Goal: Task Accomplishment & Management: Manage account settings

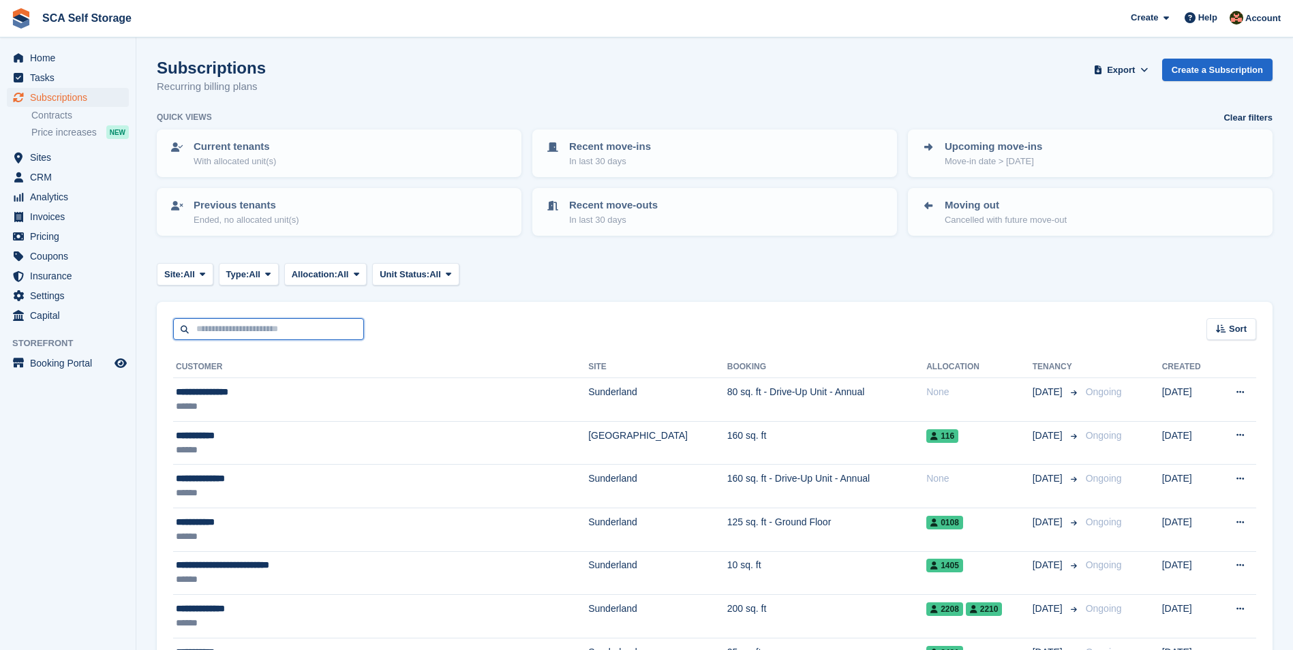
click at [247, 320] on input "text" at bounding box center [268, 329] width 191 height 22
type input "****"
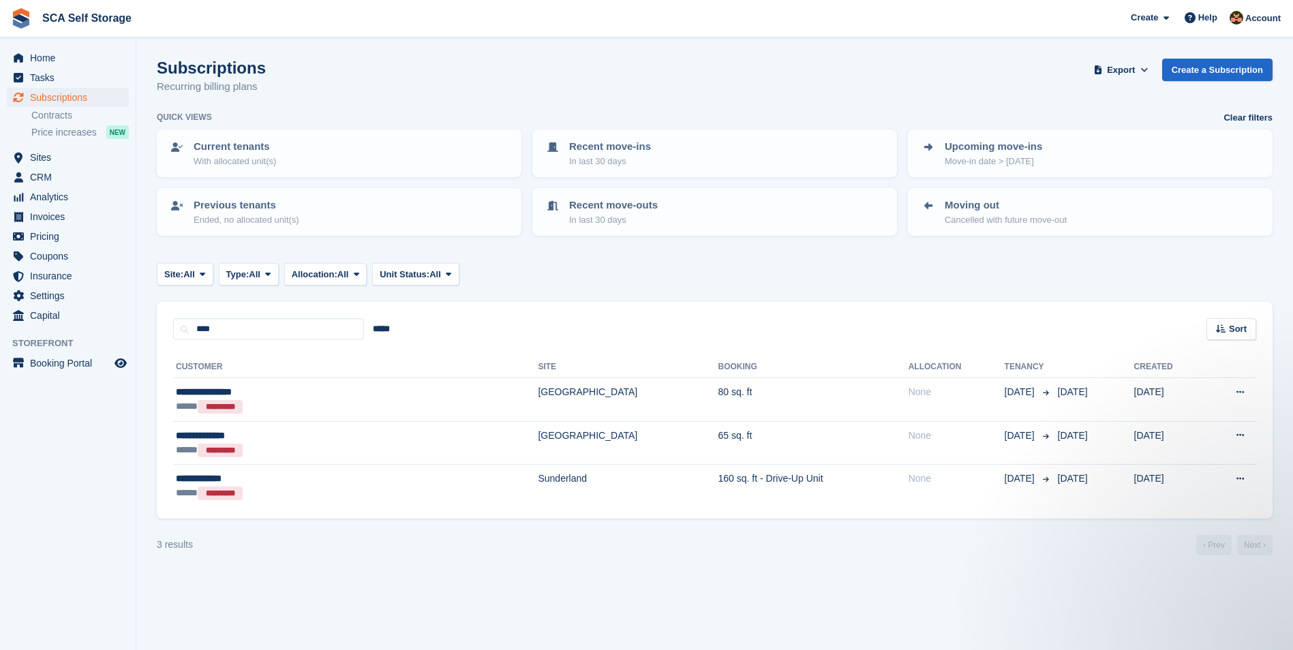
click at [247, 316] on div "**** ***** Sort Sort by Customer name Date created Move in date Move out date C…" at bounding box center [715, 321] width 1116 height 39
drag, startPoint x: 244, startPoint y: 328, endPoint x: 126, endPoint y: 331, distance: 117.9
click at [126, 331] on div "Home Tasks Subscriptions Subscriptions Subscriptions Contracts Price increases …" at bounding box center [646, 325] width 1293 height 650
type input "***"
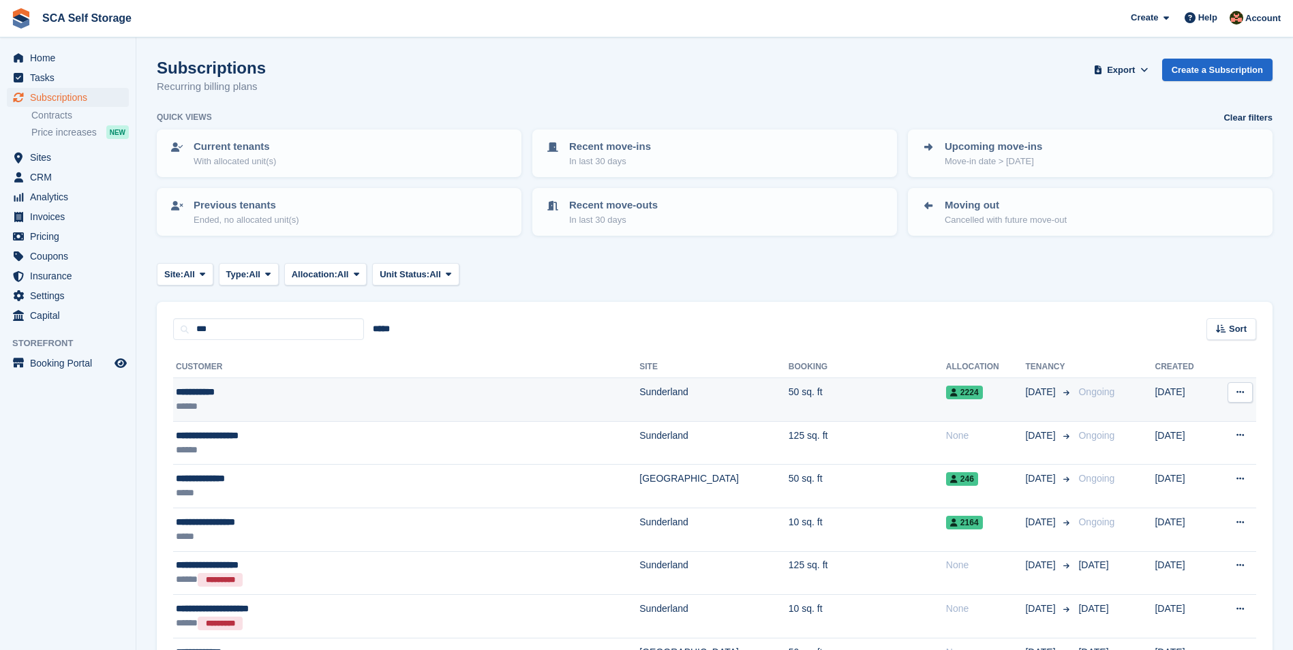
click at [639, 396] on td "Sunderland" at bounding box center [713, 400] width 149 height 44
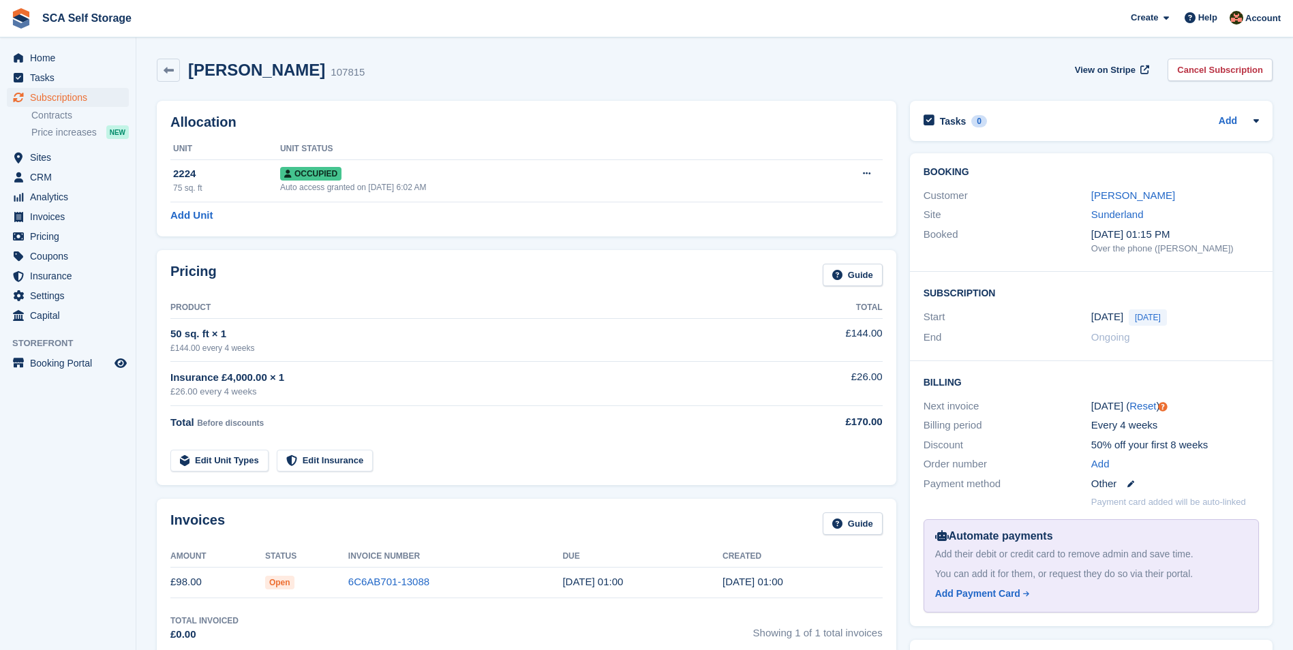
click at [497, 391] on div "£26.00 every 4 weeks" at bounding box center [471, 392] width 602 height 14
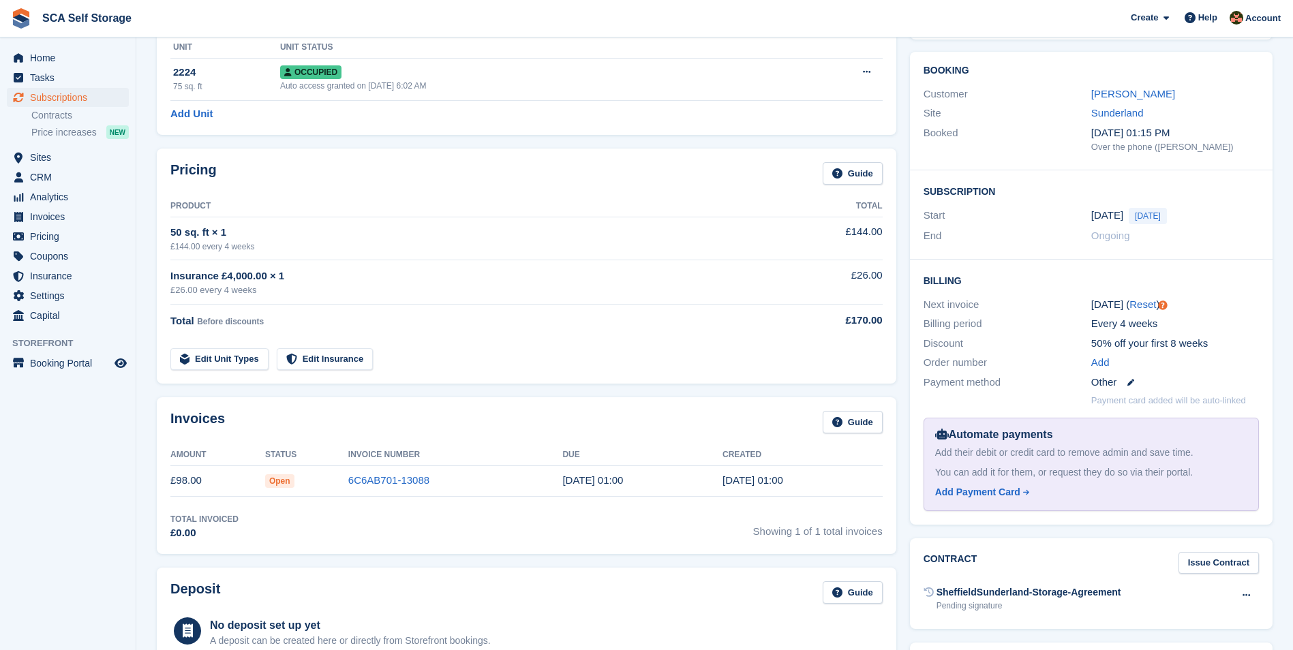
scroll to position [102, 0]
click at [1115, 92] on link "[PERSON_NAME]" at bounding box center [1133, 93] width 84 height 12
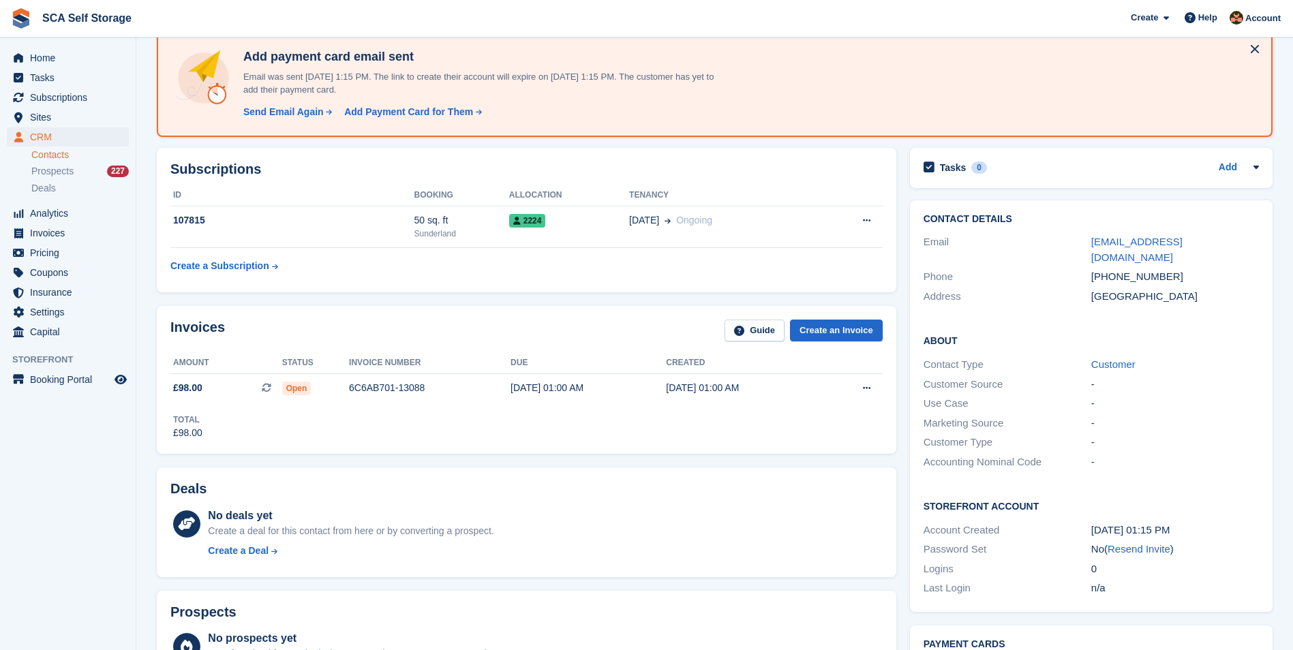
scroll to position [187, 0]
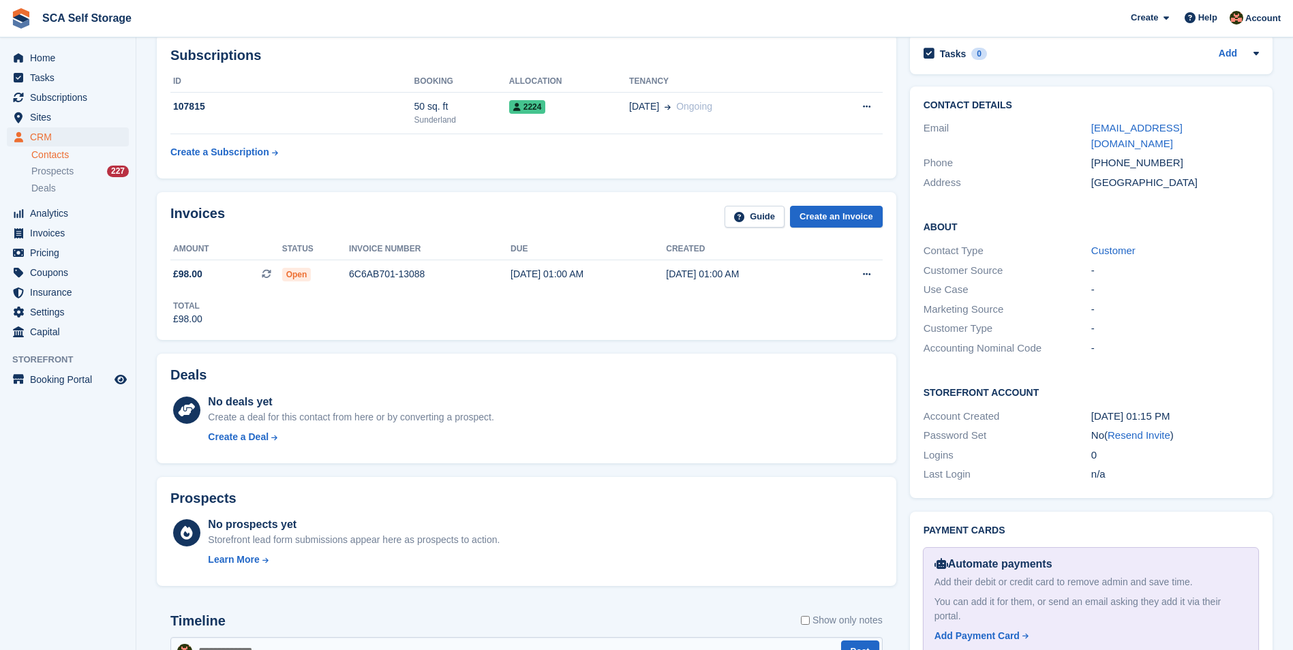
click at [542, 320] on div "Total £98.00" at bounding box center [526, 307] width 712 height 37
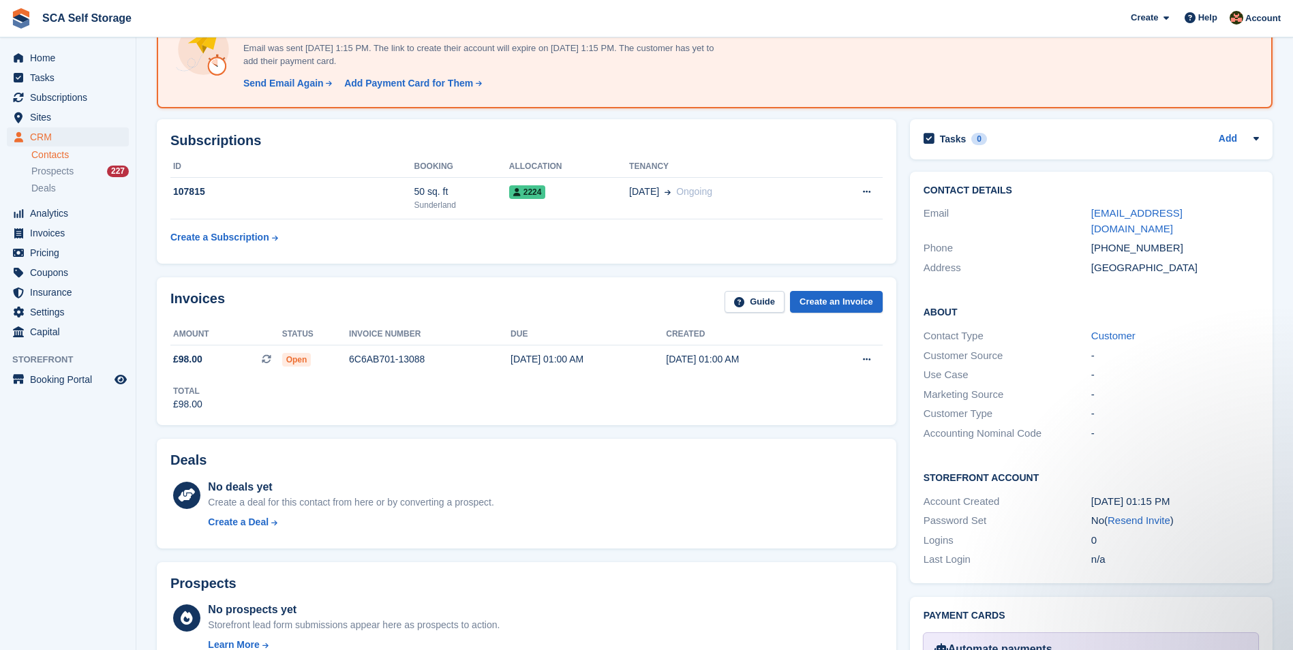
scroll to position [0, 0]
click at [547, 285] on div "Invoices Guide Create an Invoice Amount Status Invoice number Due Created £98.0…" at bounding box center [526, 351] width 739 height 148
click at [70, 114] on span "Sites" at bounding box center [71, 117] width 82 height 19
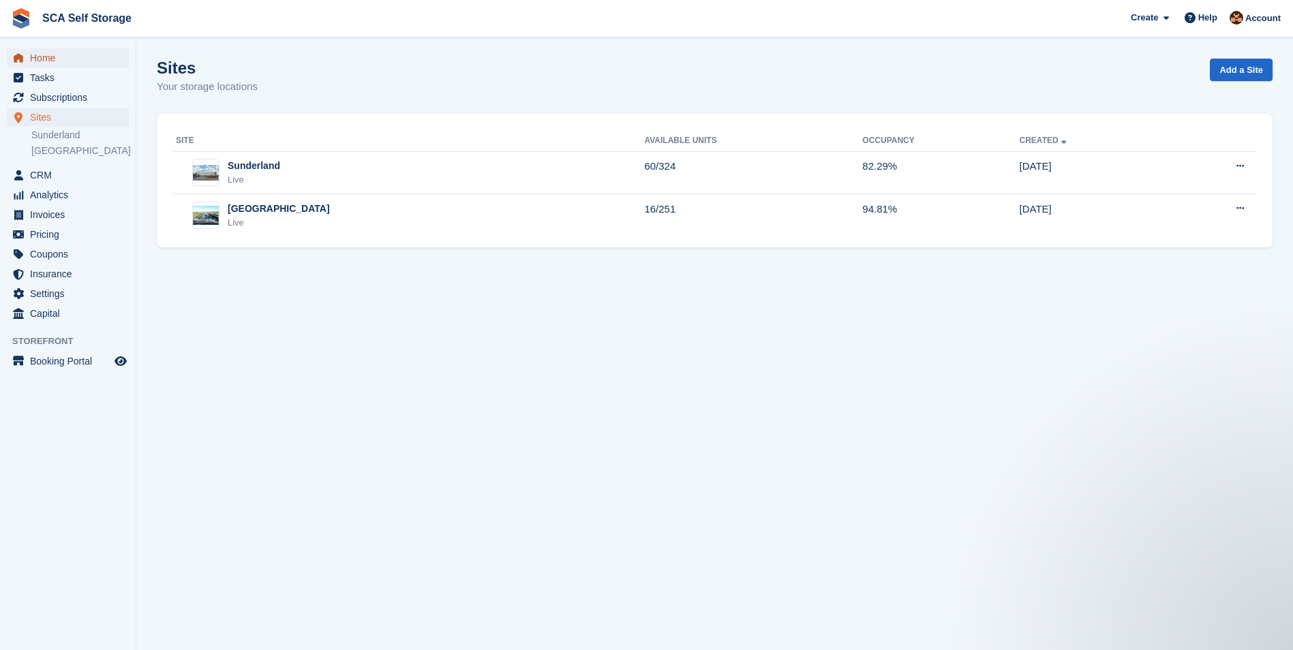
click at [52, 61] on span "Home" at bounding box center [71, 57] width 82 height 19
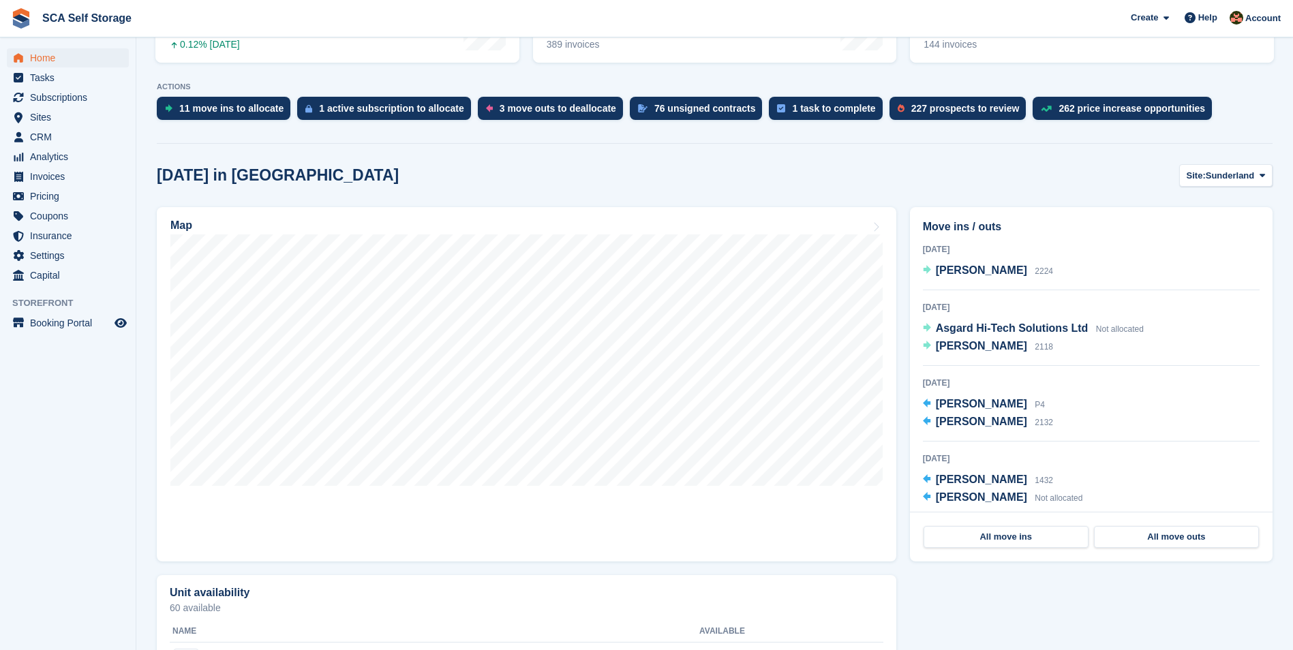
scroll to position [256, 0]
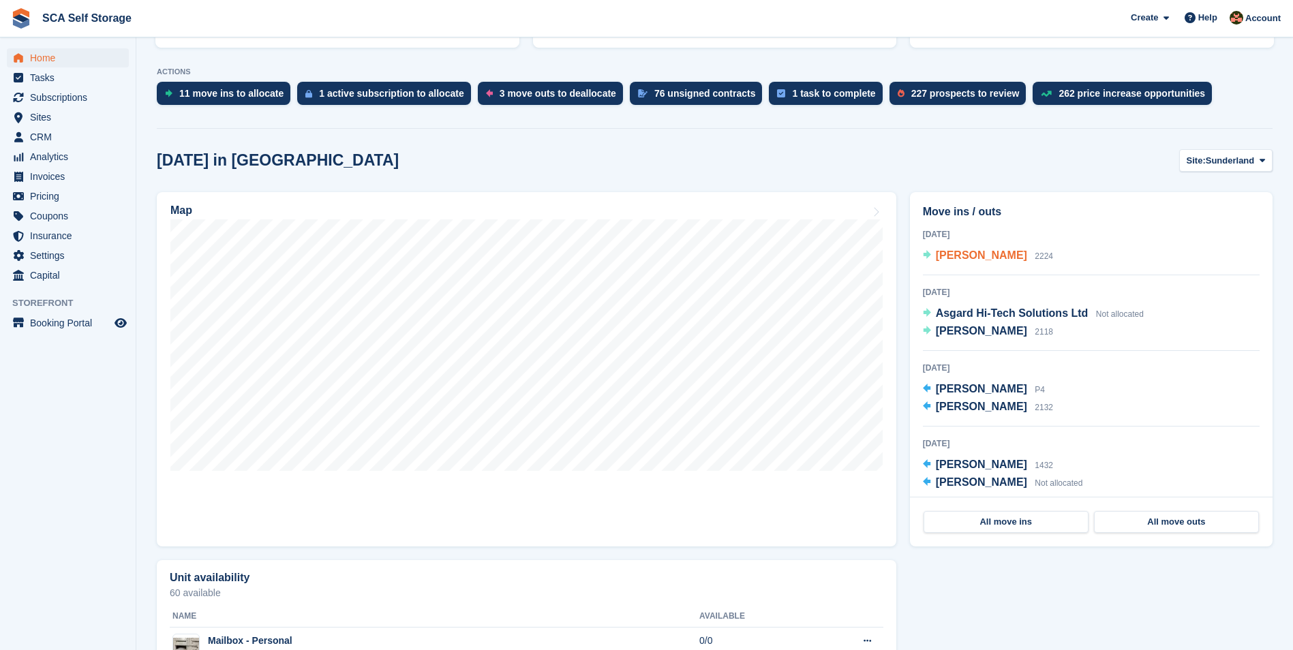
click at [946, 258] on span "[PERSON_NAME]" at bounding box center [981, 255] width 91 height 12
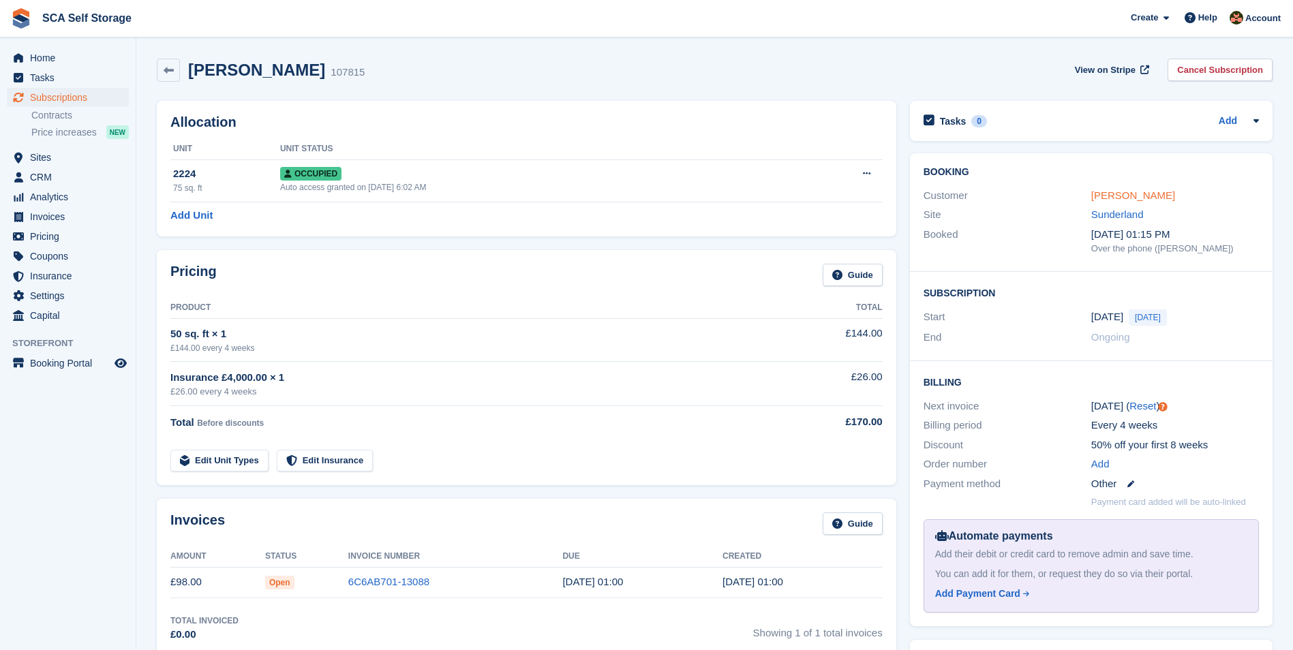
click at [1120, 199] on link "[PERSON_NAME]" at bounding box center [1133, 195] width 84 height 12
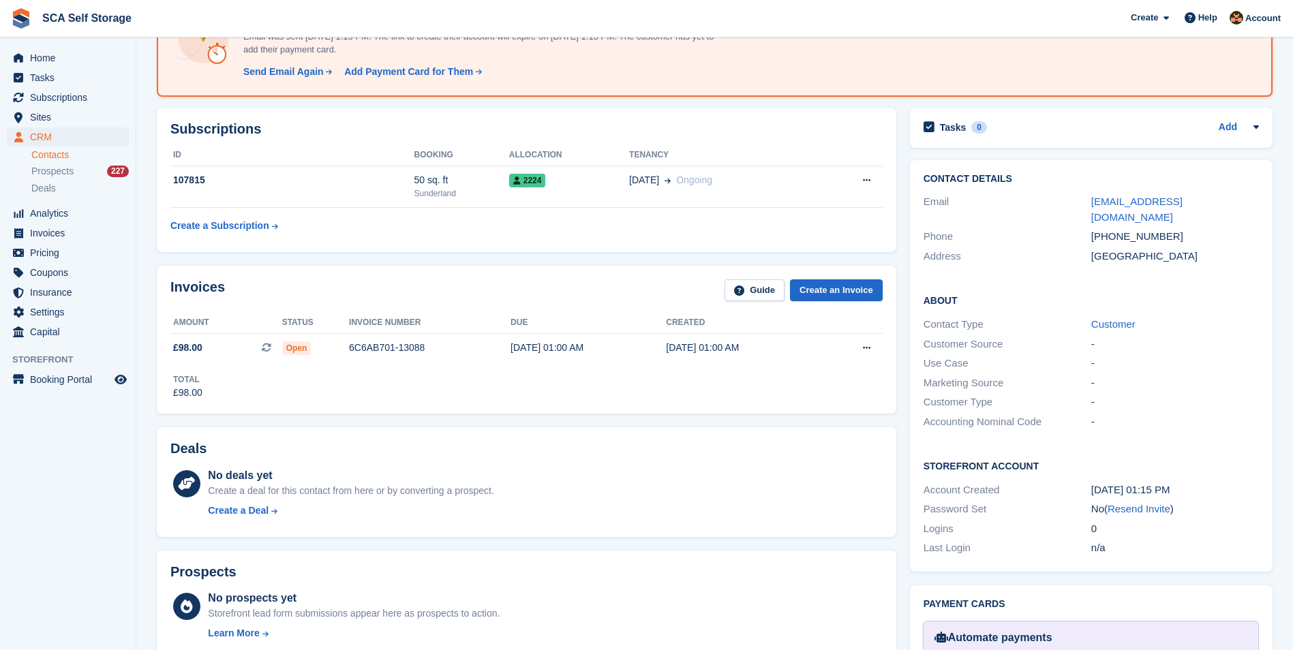
scroll to position [119, 0]
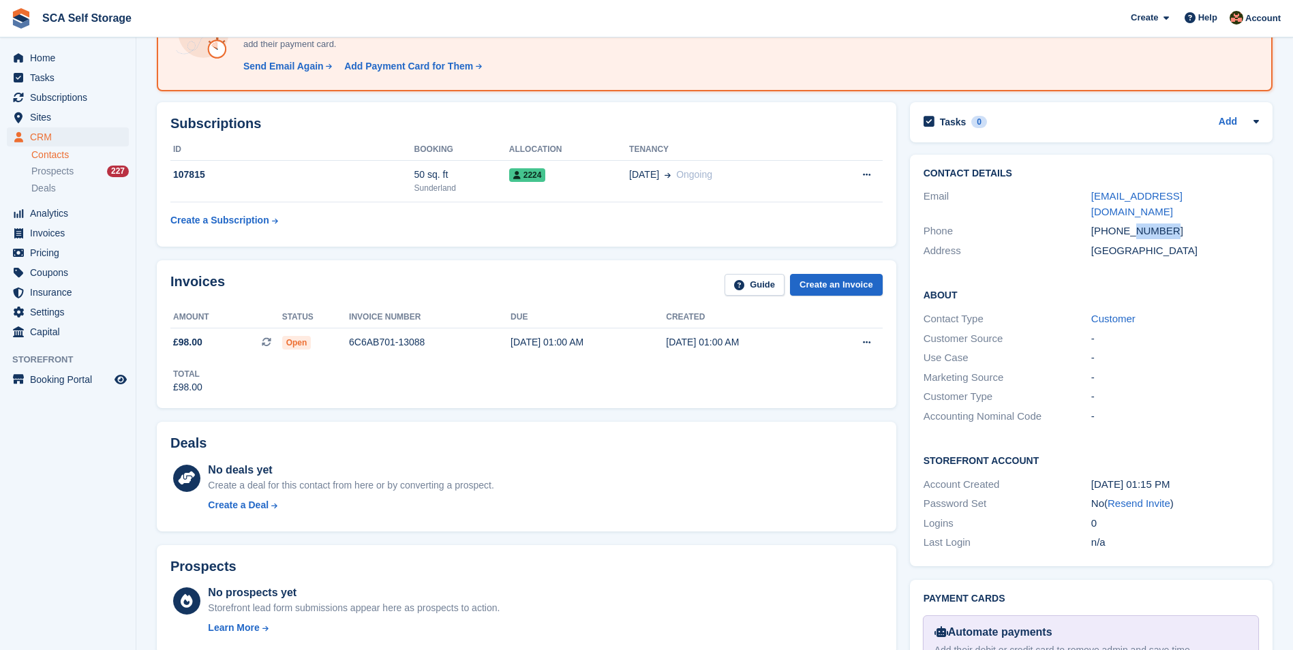
drag, startPoint x: 1165, startPoint y: 216, endPoint x: 1130, endPoint y: 221, distance: 35.9
click at [1130, 224] on div "[PHONE_NUMBER]" at bounding box center [1175, 232] width 168 height 16
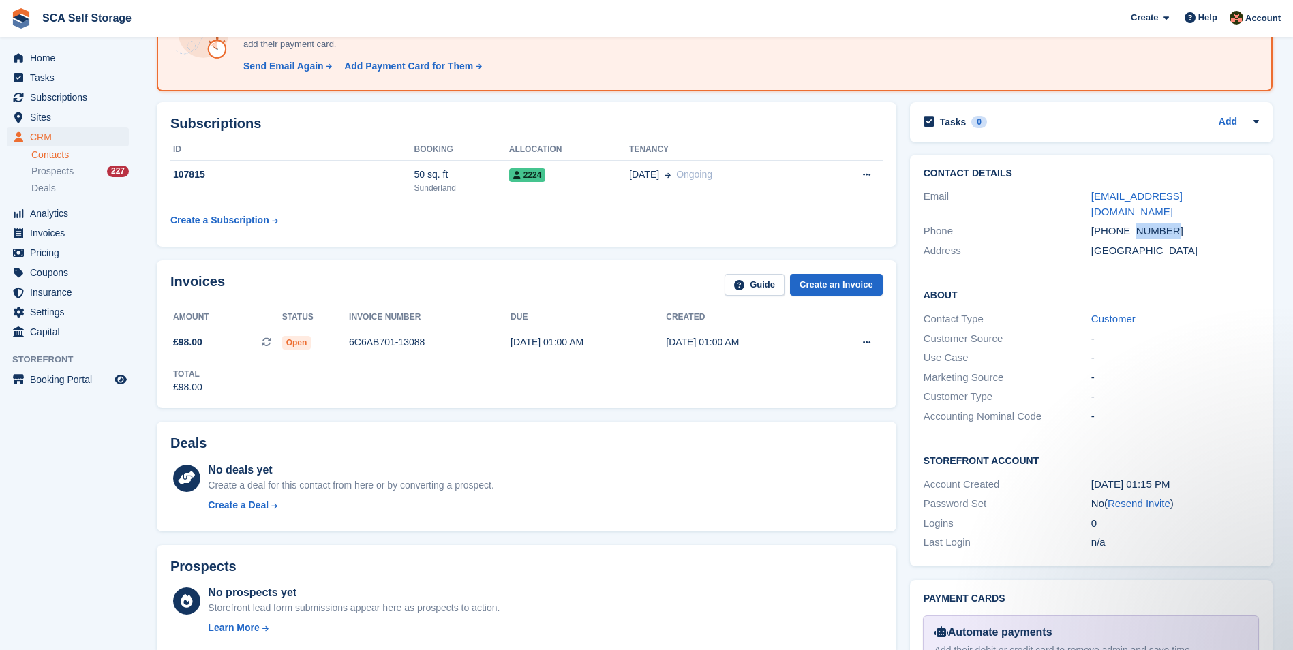
scroll to position [0, 0]
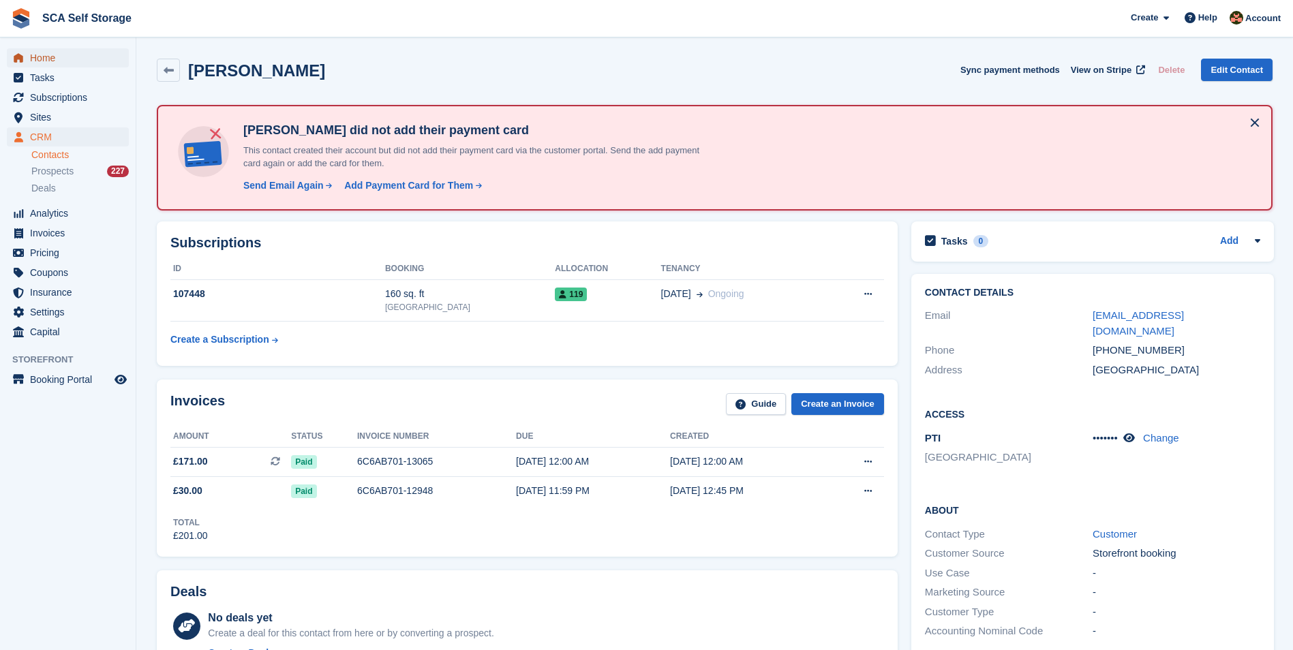
click at [73, 61] on span "Home" at bounding box center [71, 57] width 82 height 19
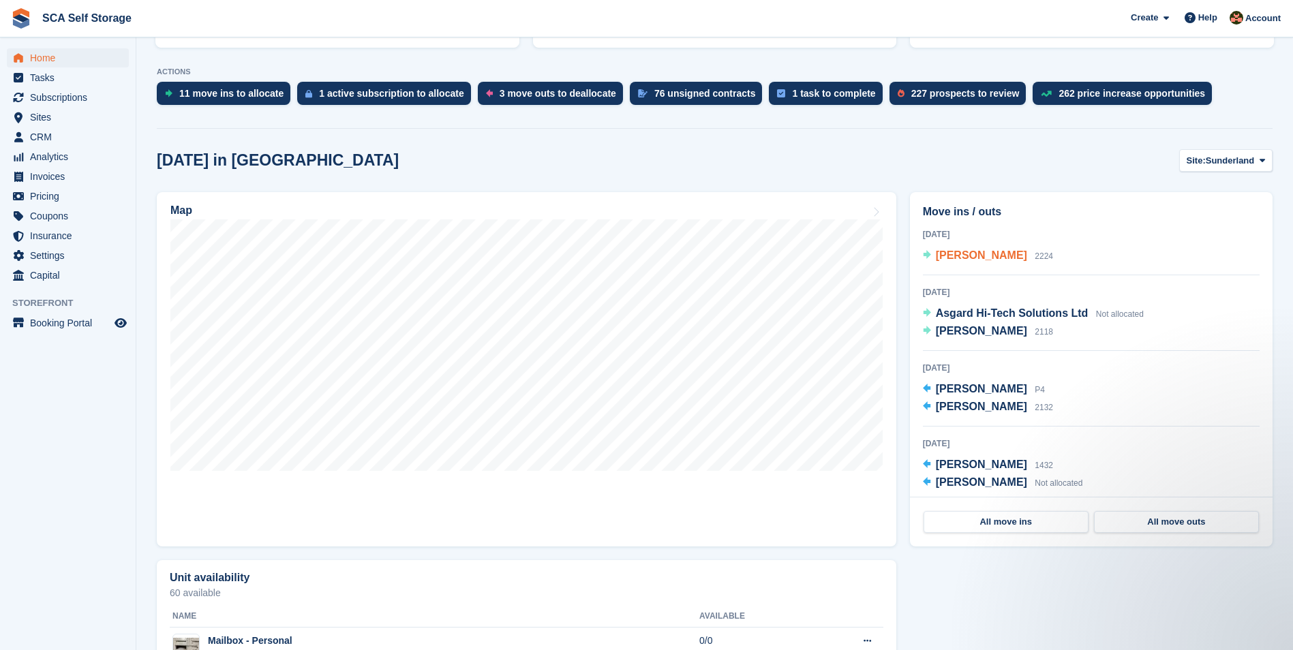
click at [977, 259] on span "[PERSON_NAME]" at bounding box center [981, 255] width 91 height 12
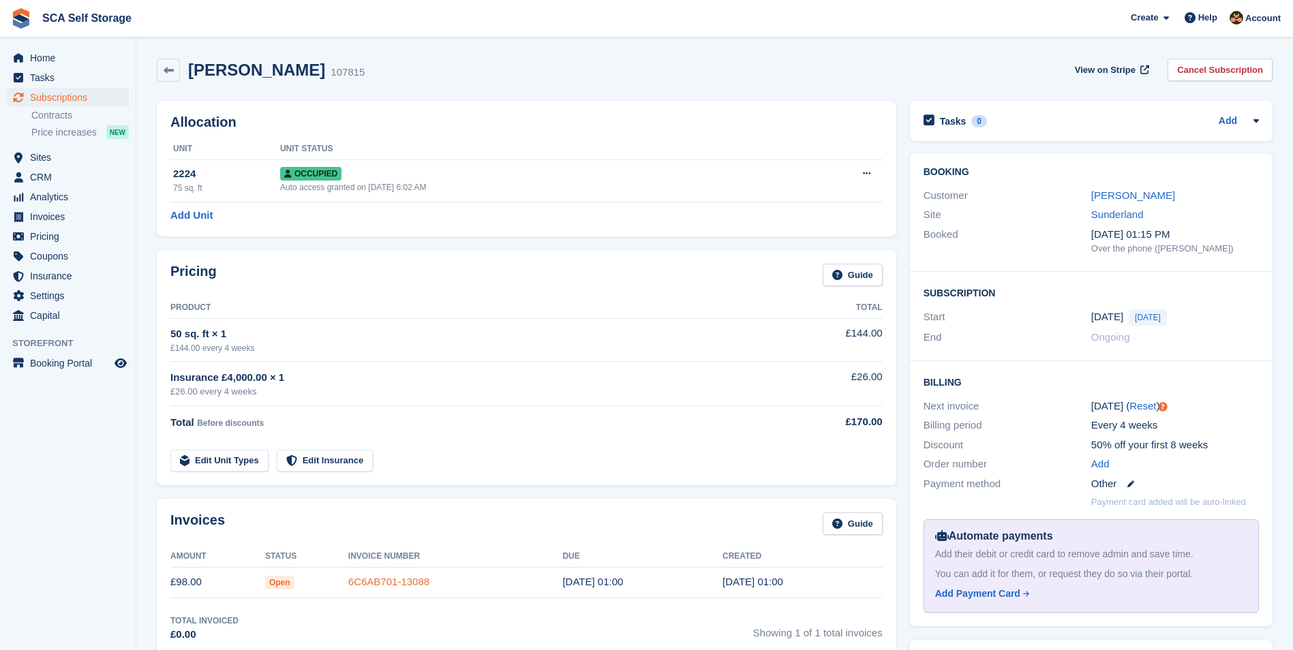
click at [355, 584] on link "6C6AB701-13088" at bounding box center [388, 582] width 81 height 12
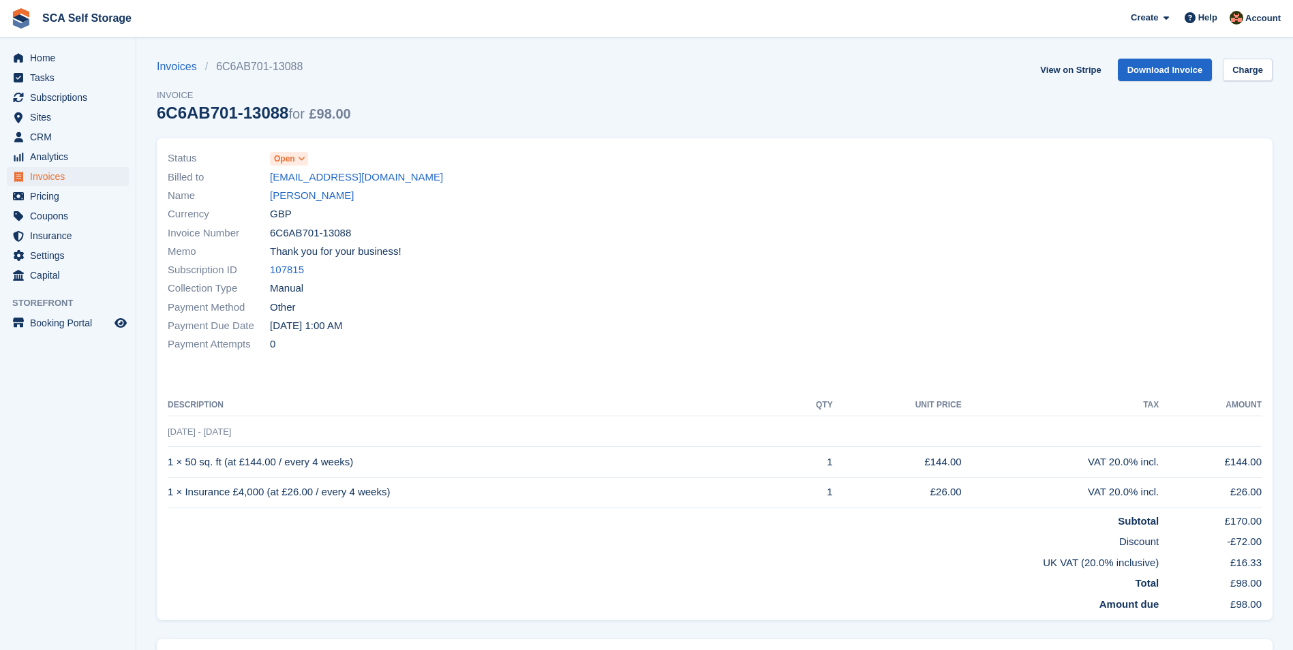
click at [279, 158] on span "Open" at bounding box center [284, 159] width 21 height 12
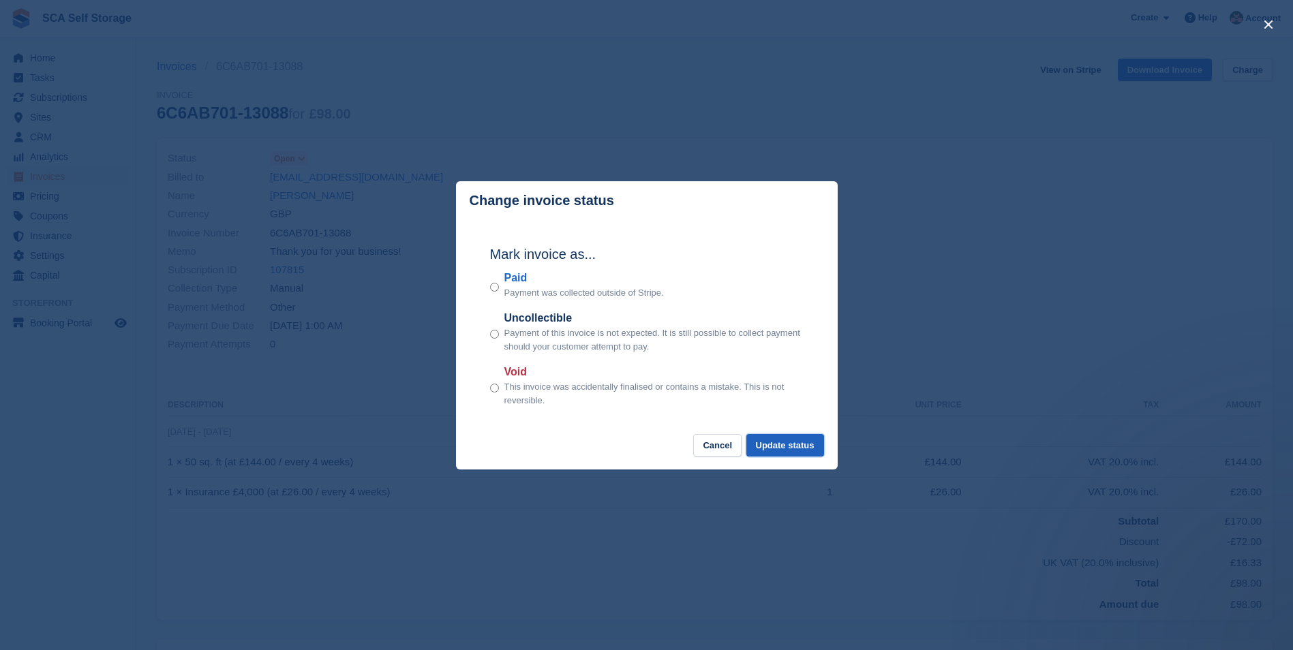
click at [768, 444] on button "Update status" at bounding box center [785, 445] width 78 height 22
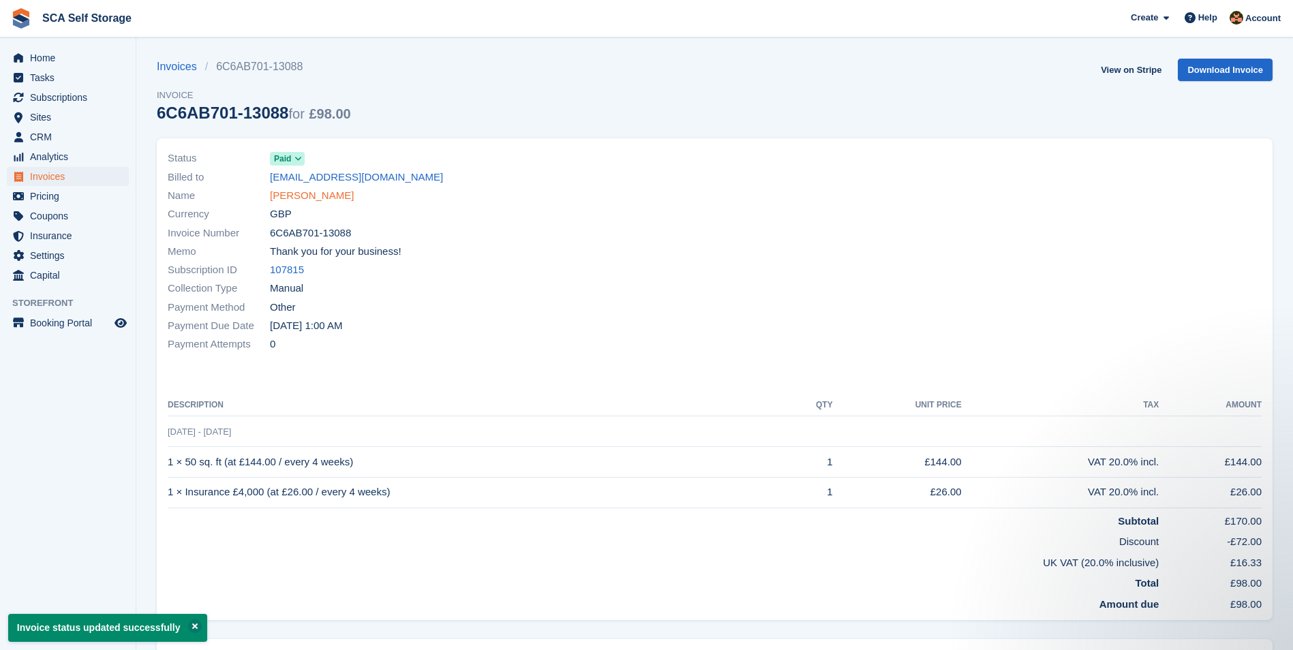
click at [294, 198] on link "[PERSON_NAME]" at bounding box center [312, 196] width 84 height 16
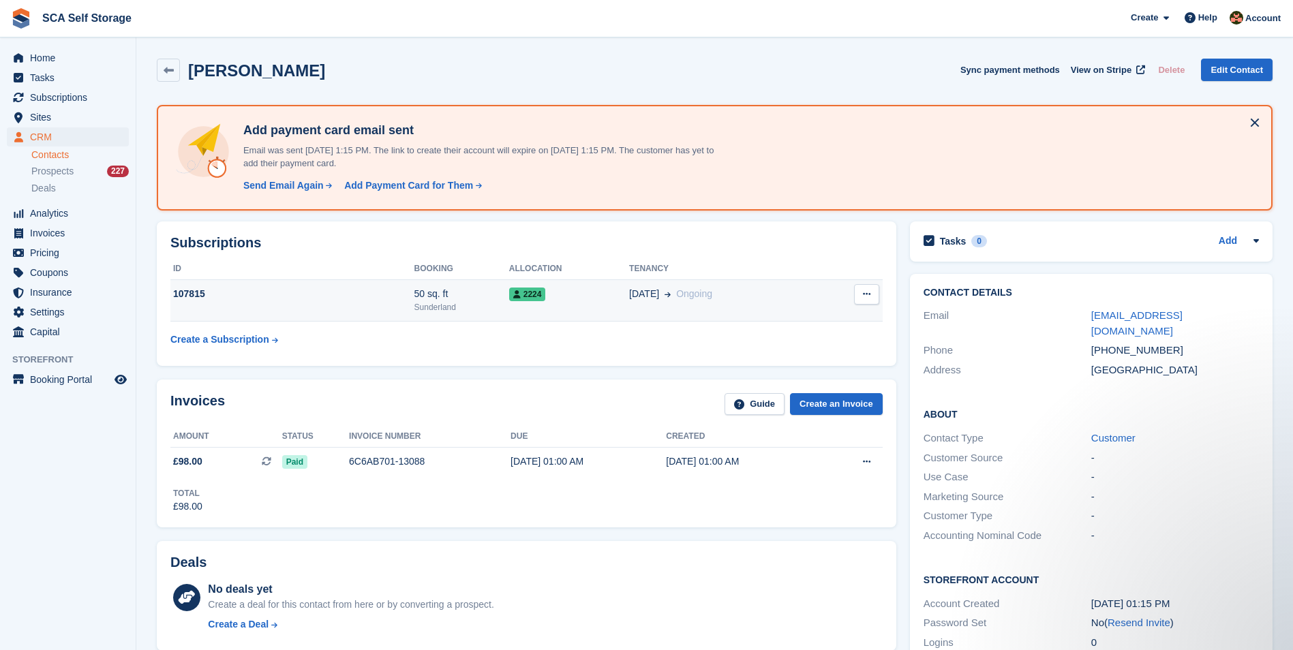
click at [599, 303] on td "2224" at bounding box center [569, 301] width 120 height 42
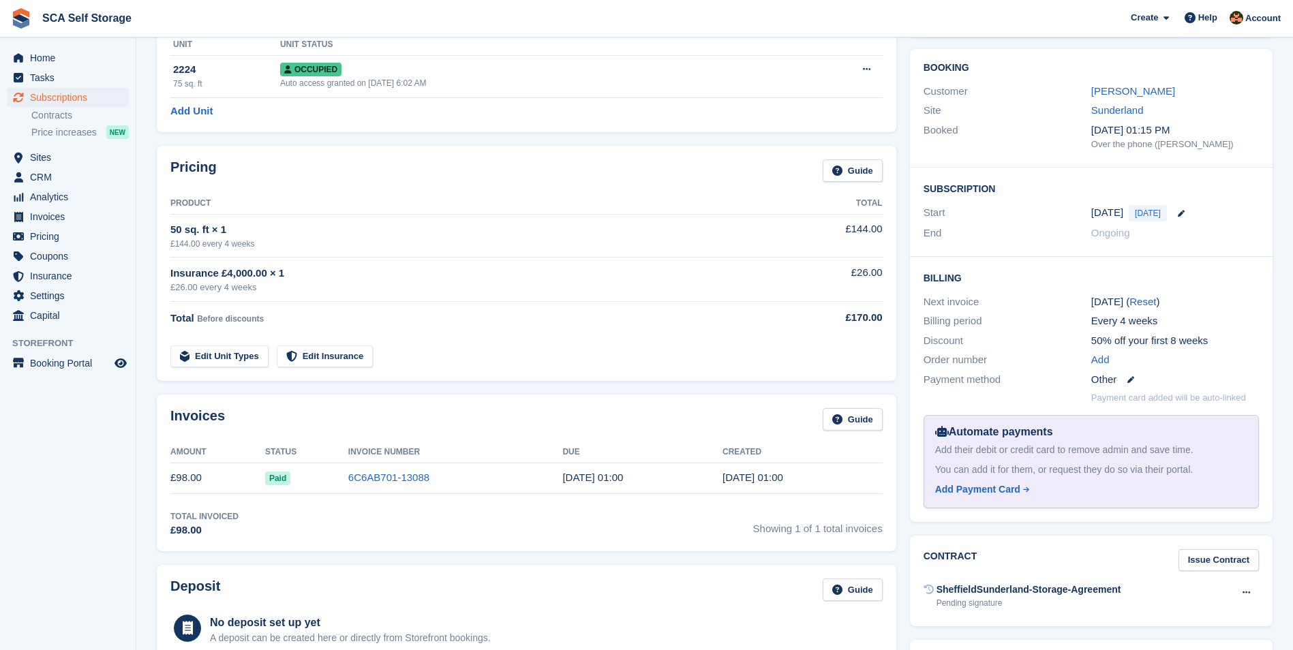
scroll to position [170, 0]
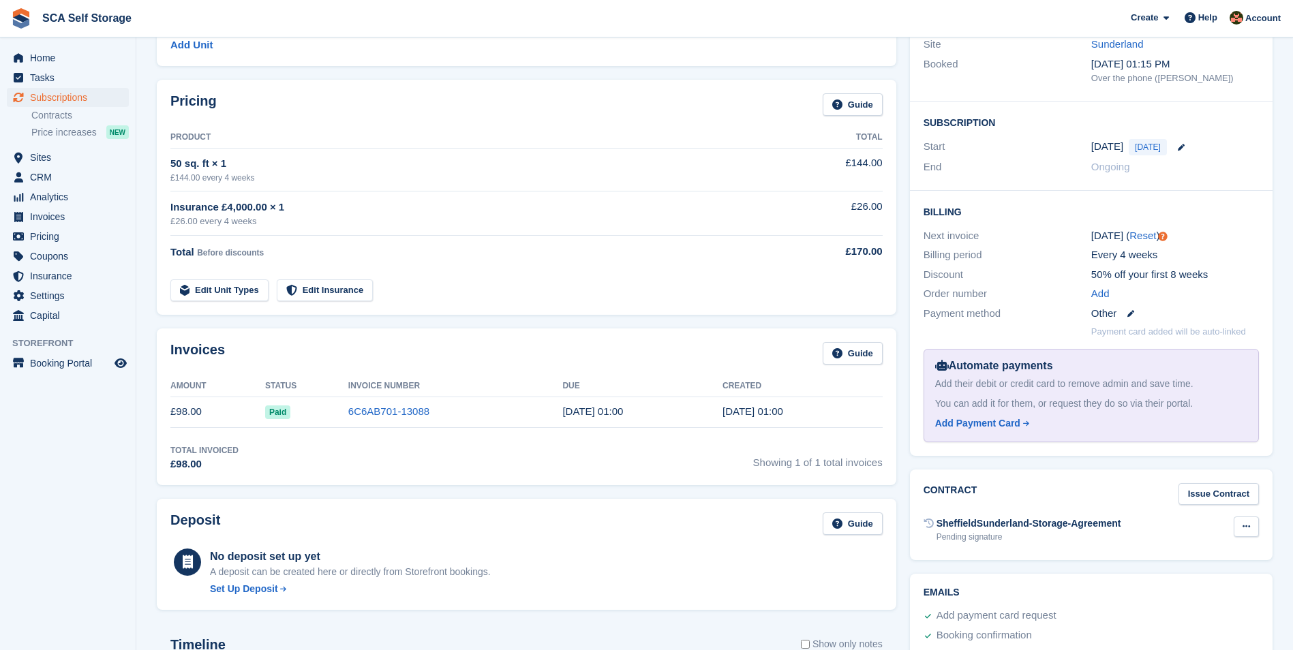
click at [1249, 529] on icon at bounding box center [1245, 526] width 7 height 9
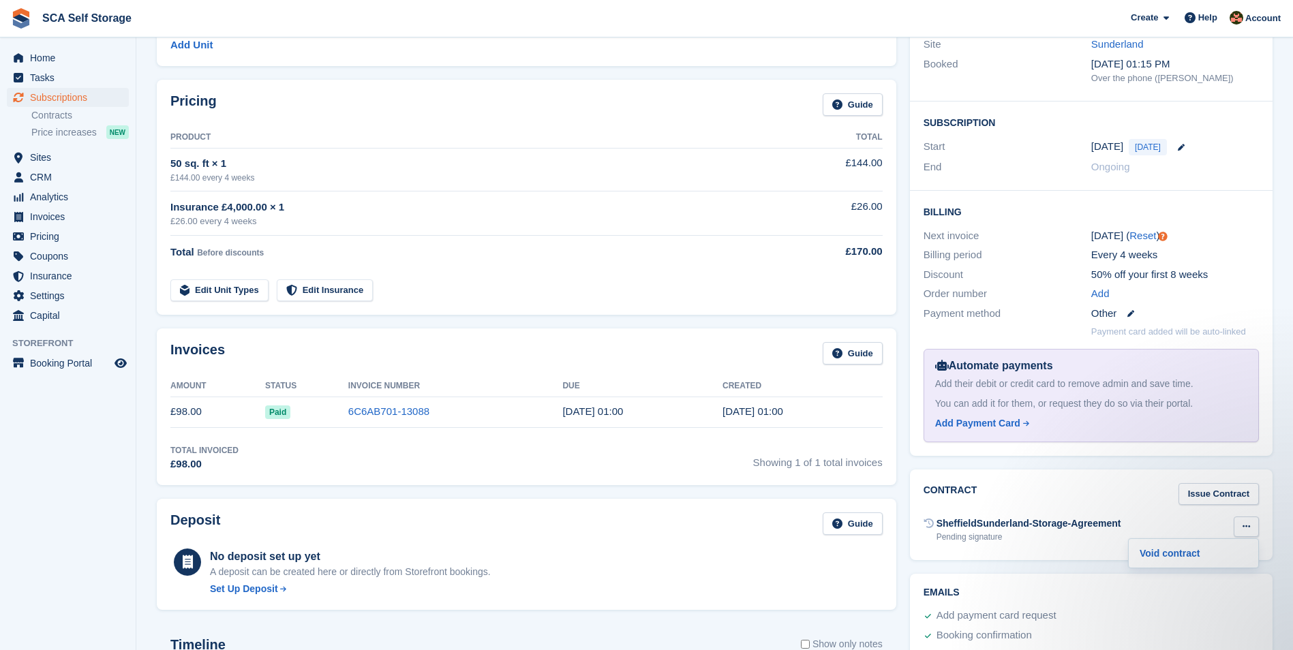
scroll to position [0, 0]
click at [907, 420] on div "Booking Customer [PERSON_NAME] Site [GEOGRAPHIC_DATA] Booked [DATE] 01:15 PM Ov…" at bounding box center [1091, 219] width 376 height 487
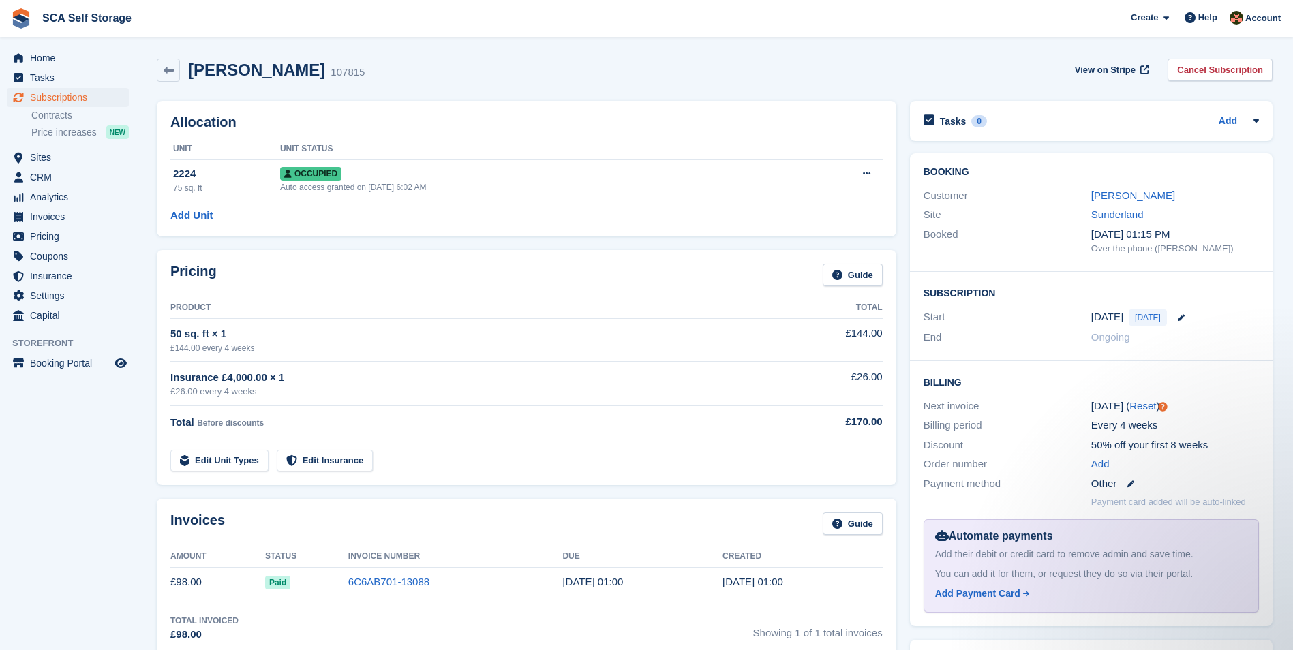
drag, startPoint x: 1109, startPoint y: 199, endPoint x: 1103, endPoint y: 206, distance: 8.7
click at [1108, 199] on link "[PERSON_NAME]" at bounding box center [1133, 195] width 84 height 12
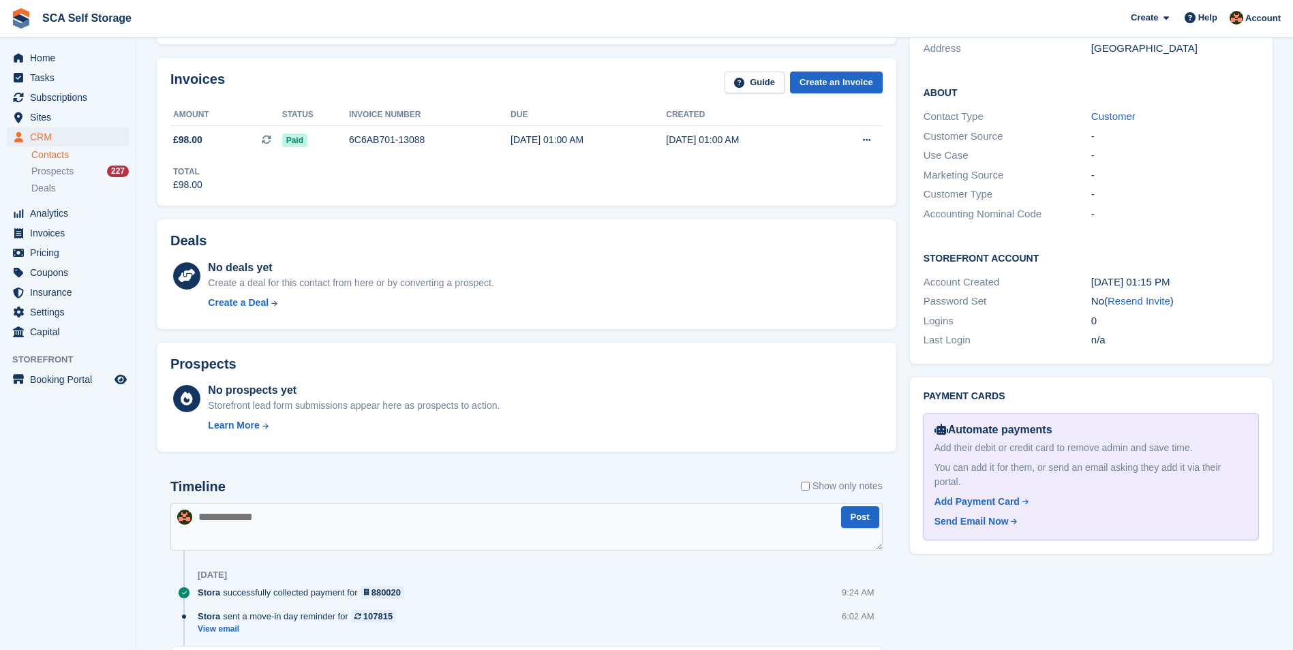
scroll to position [324, 0]
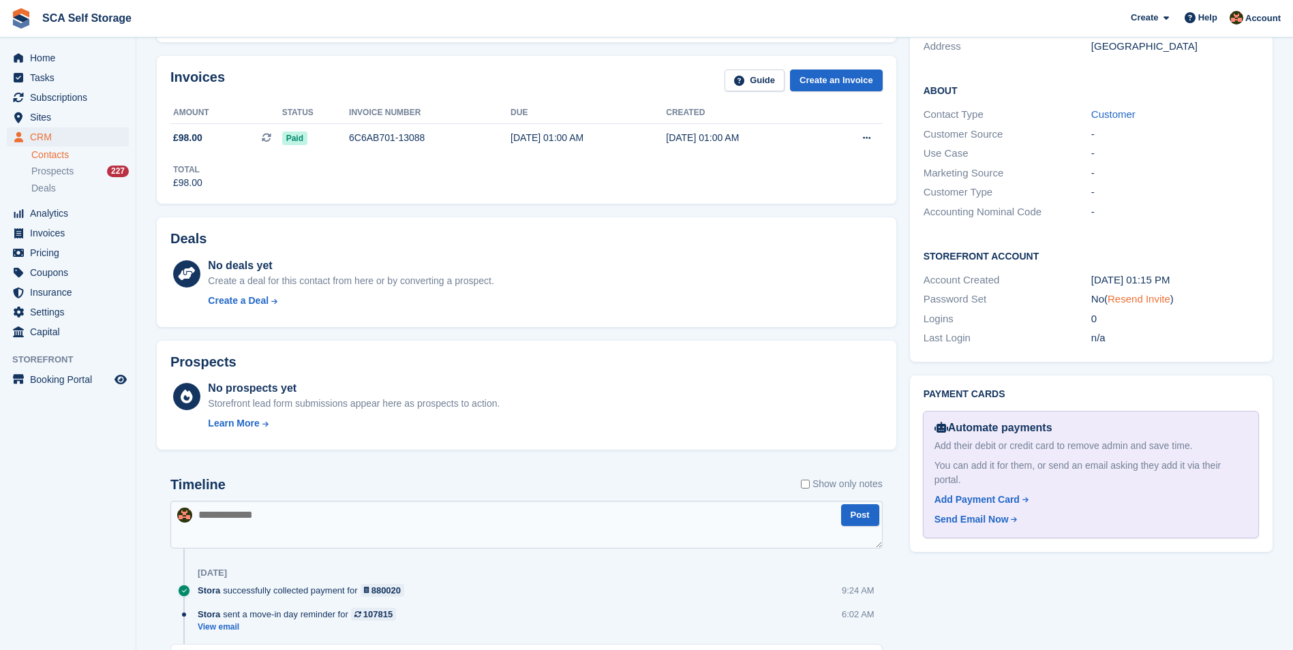
click at [1137, 293] on link "Resend Invite" at bounding box center [1138, 299] width 63 height 12
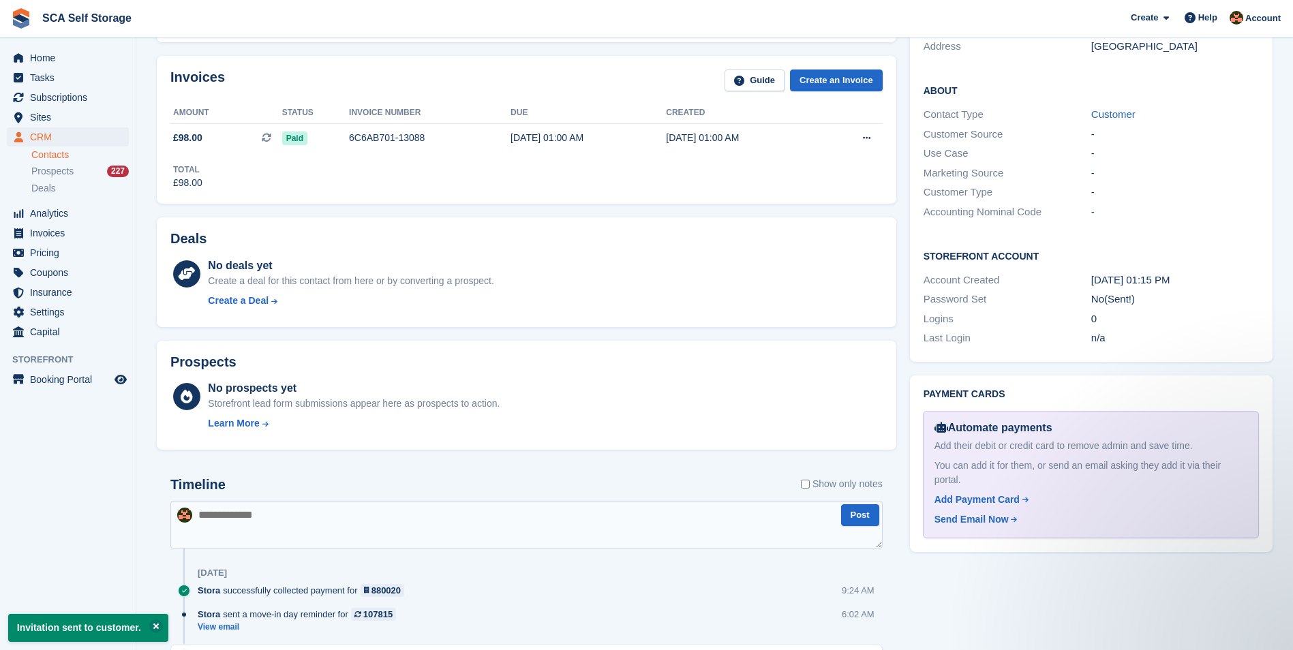
scroll to position [0, 0]
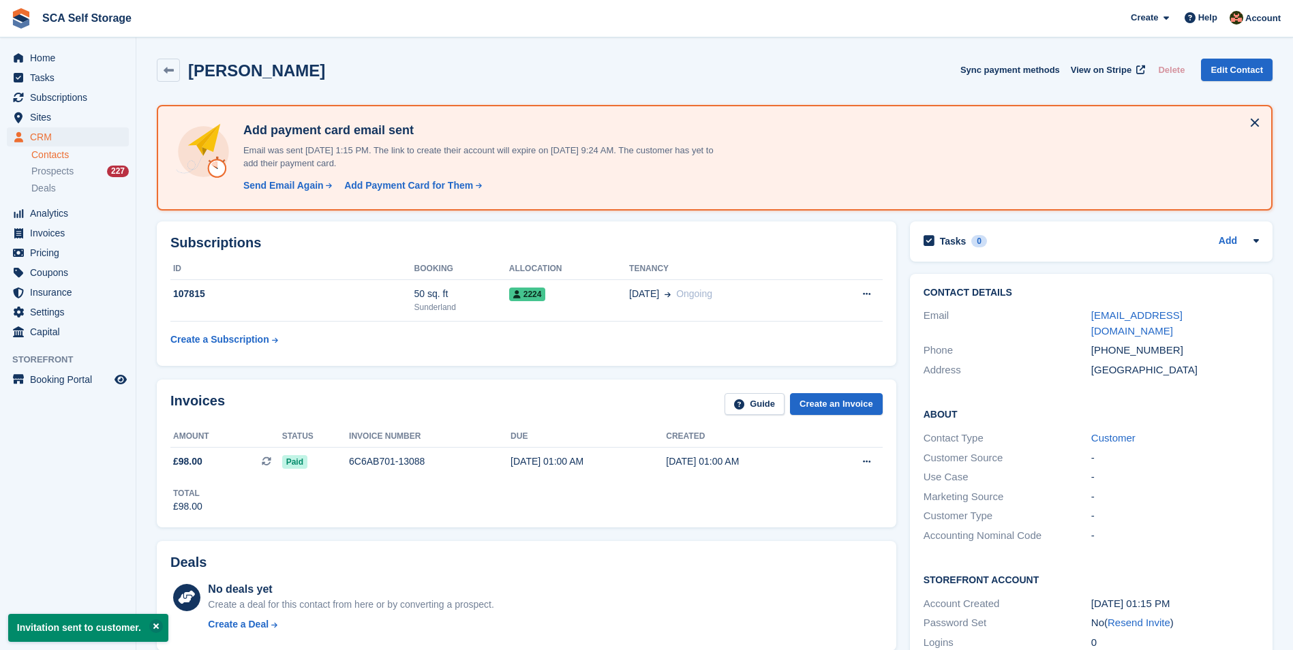
scroll to position [228, 0]
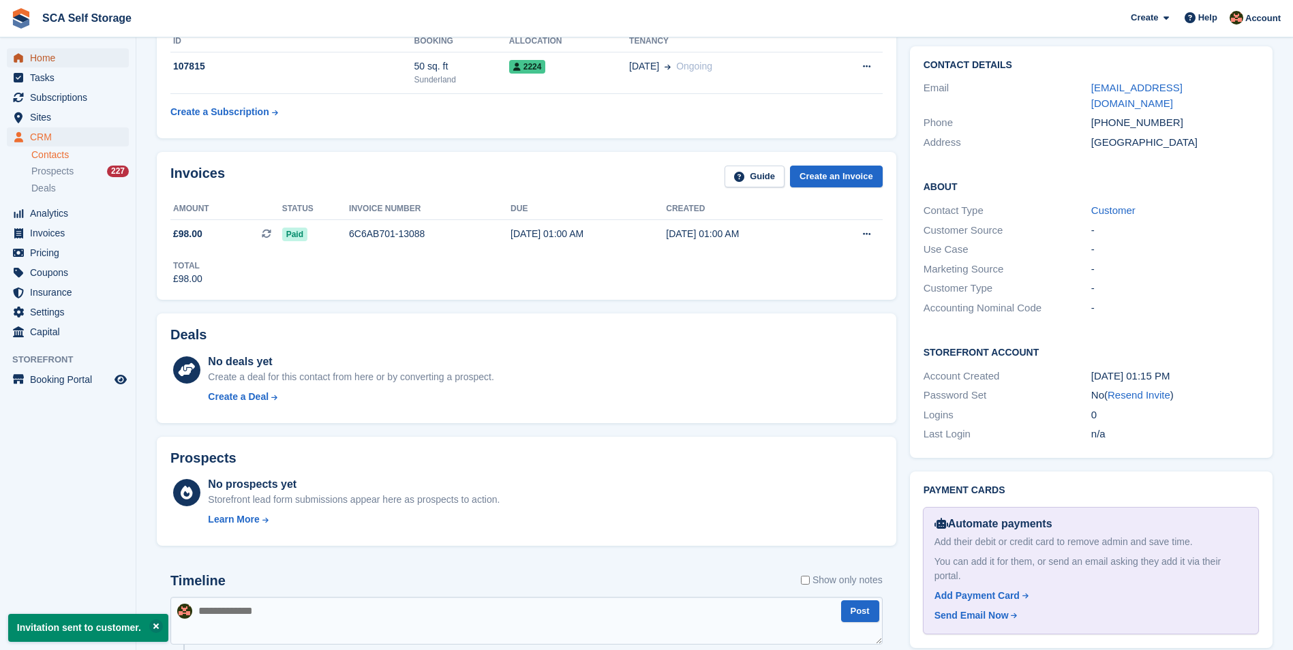
click at [52, 61] on span "Home" at bounding box center [71, 57] width 82 height 19
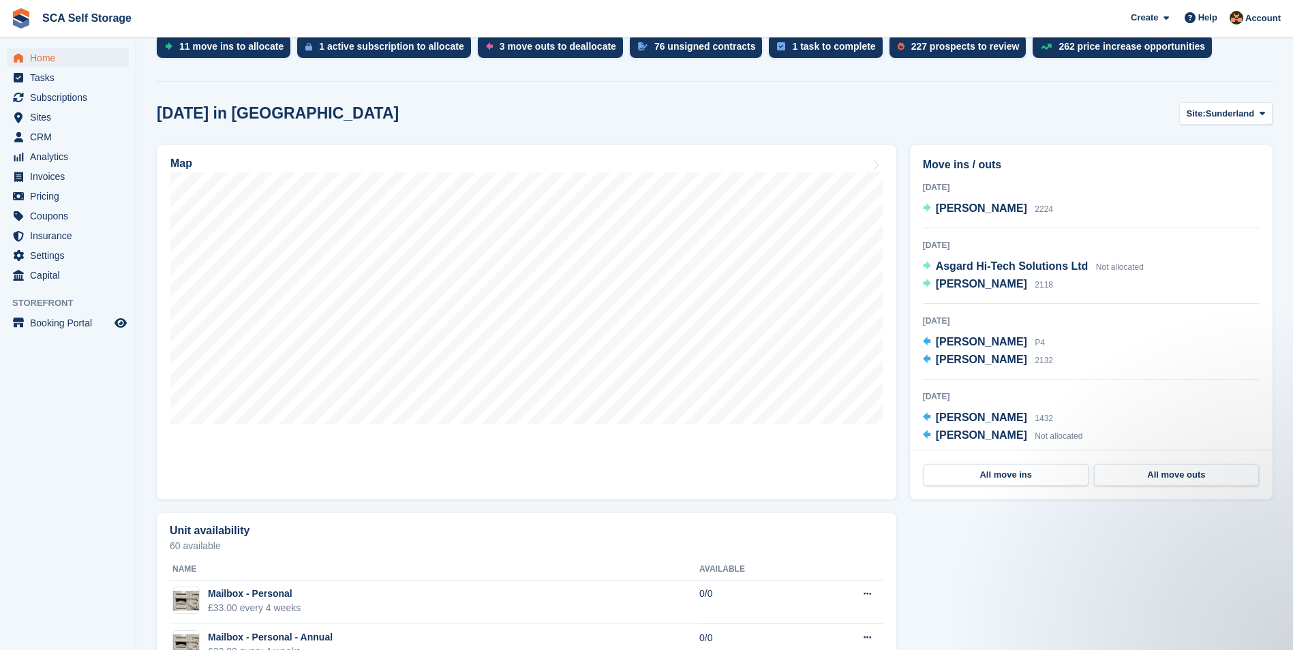
scroll to position [307, 0]
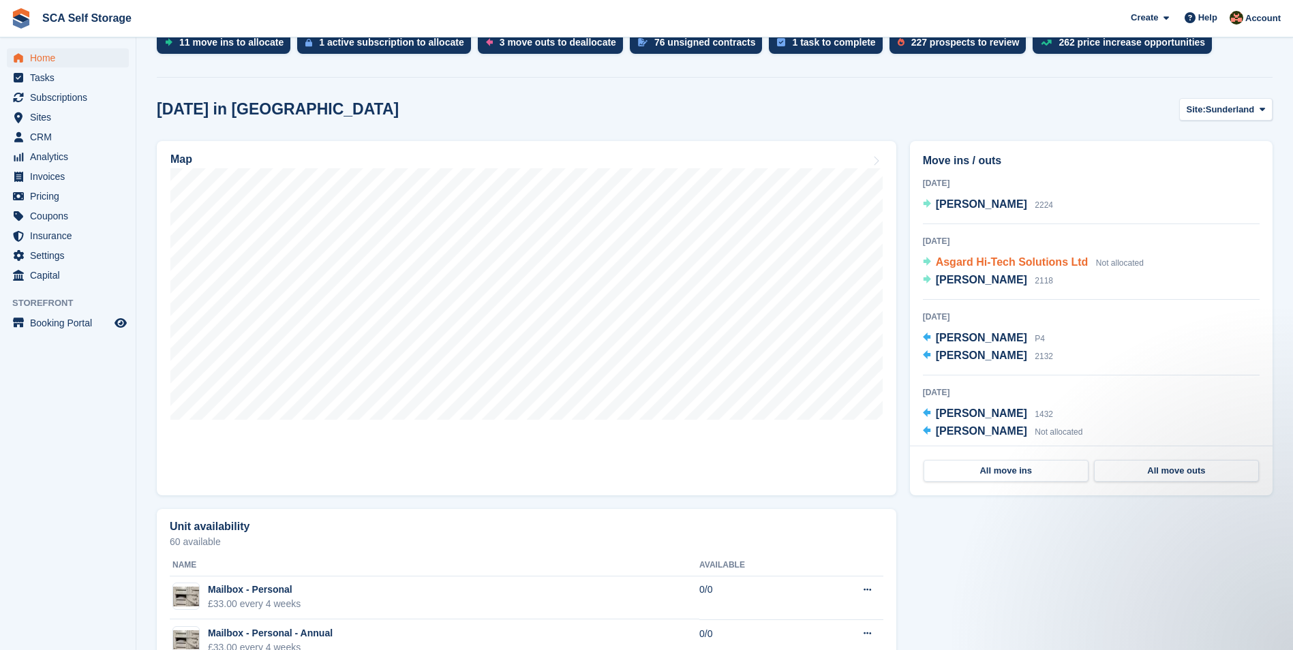
click at [1052, 263] on span "Asgard Hi-Tech Solutions Ltd" at bounding box center [1012, 262] width 153 height 12
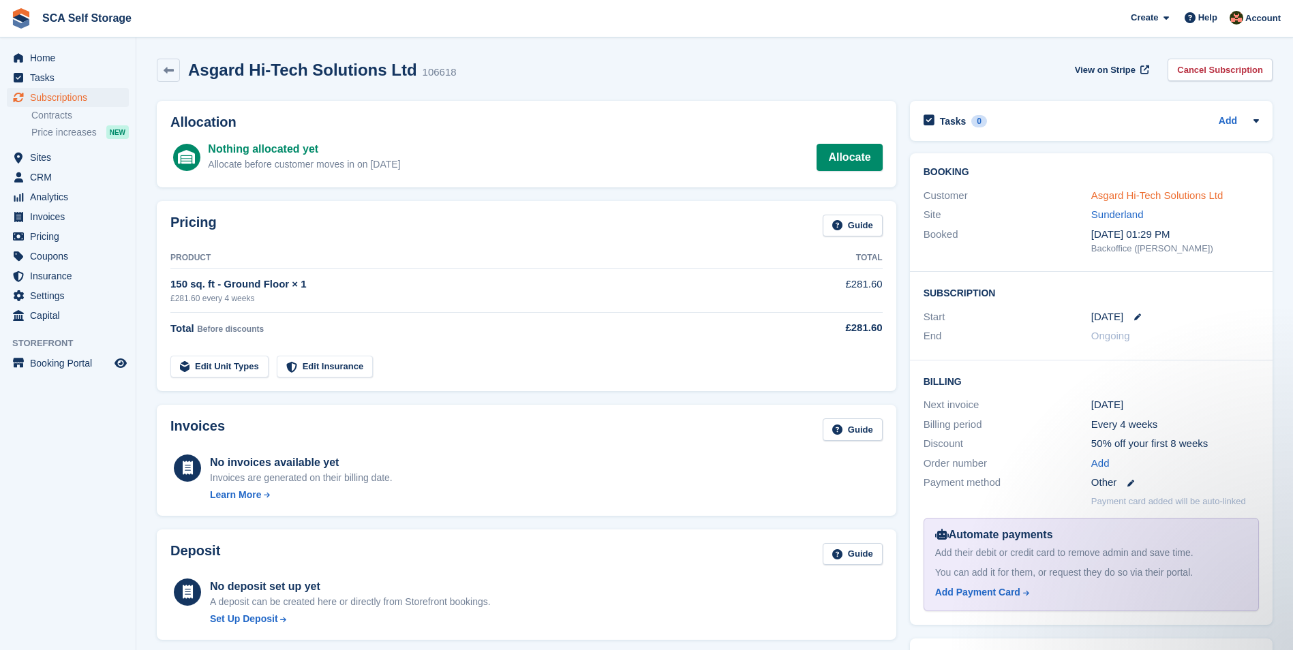
click at [1167, 190] on link "Asgard Hi-Tech Solutions Ltd" at bounding box center [1157, 195] width 132 height 12
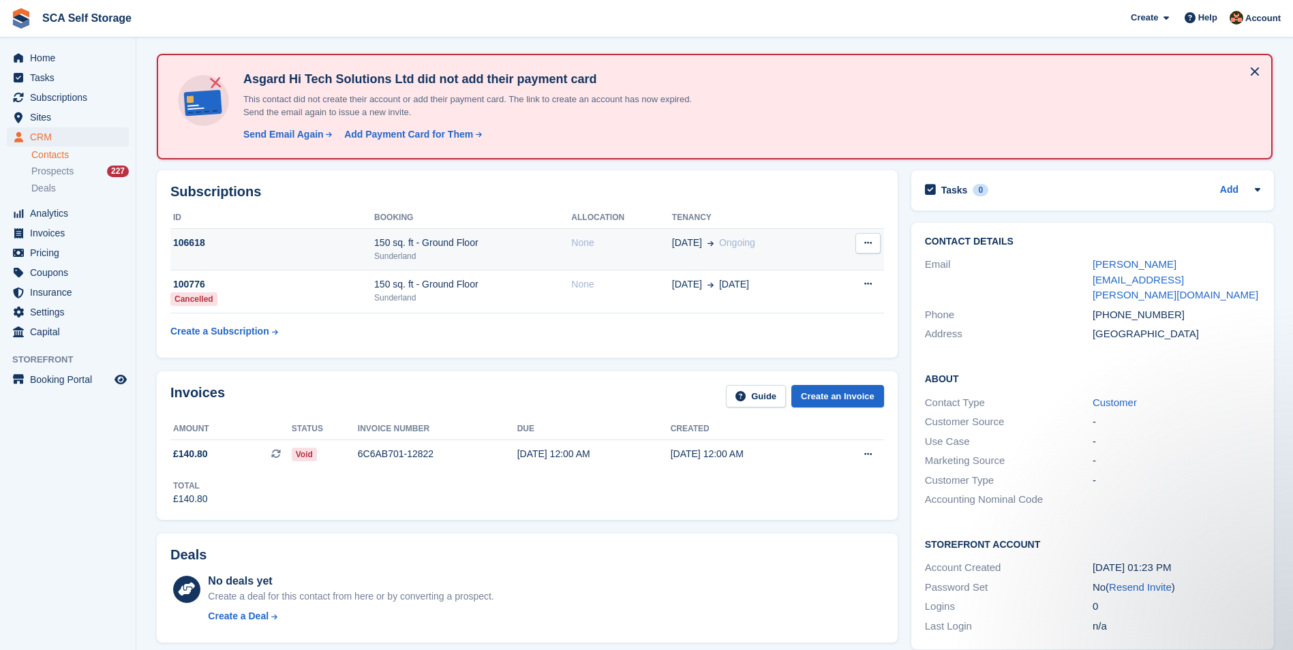
click at [425, 260] on div "Sunderland" at bounding box center [472, 256] width 197 height 12
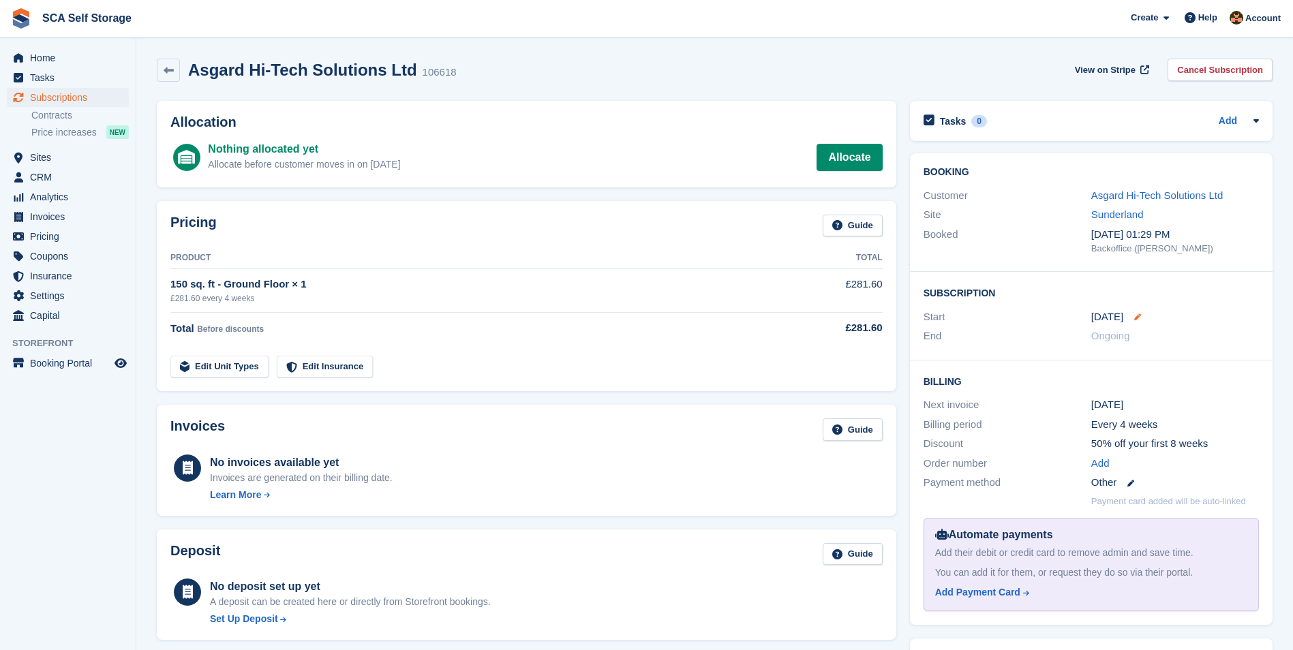
click at [1134, 318] on icon at bounding box center [1137, 316] width 7 height 7
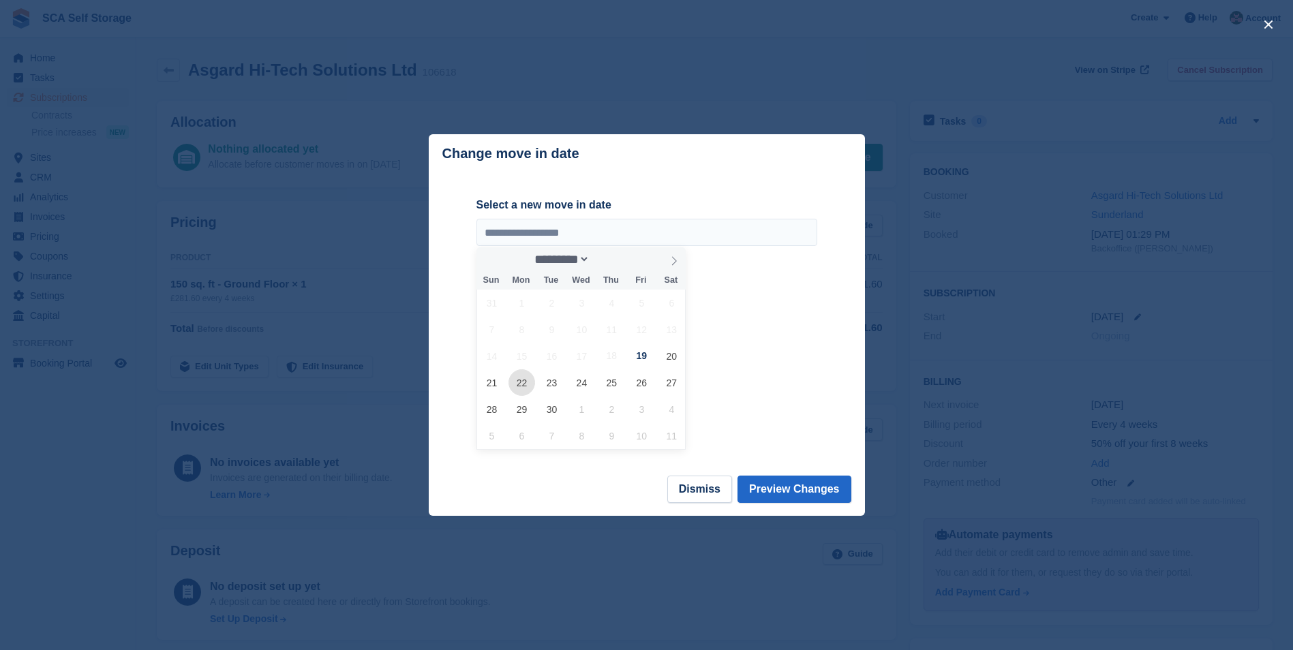
click at [524, 382] on span "22" at bounding box center [521, 382] width 27 height 27
type input "**********"
click at [808, 488] on button "Preview Changes" at bounding box center [794, 489] width 114 height 27
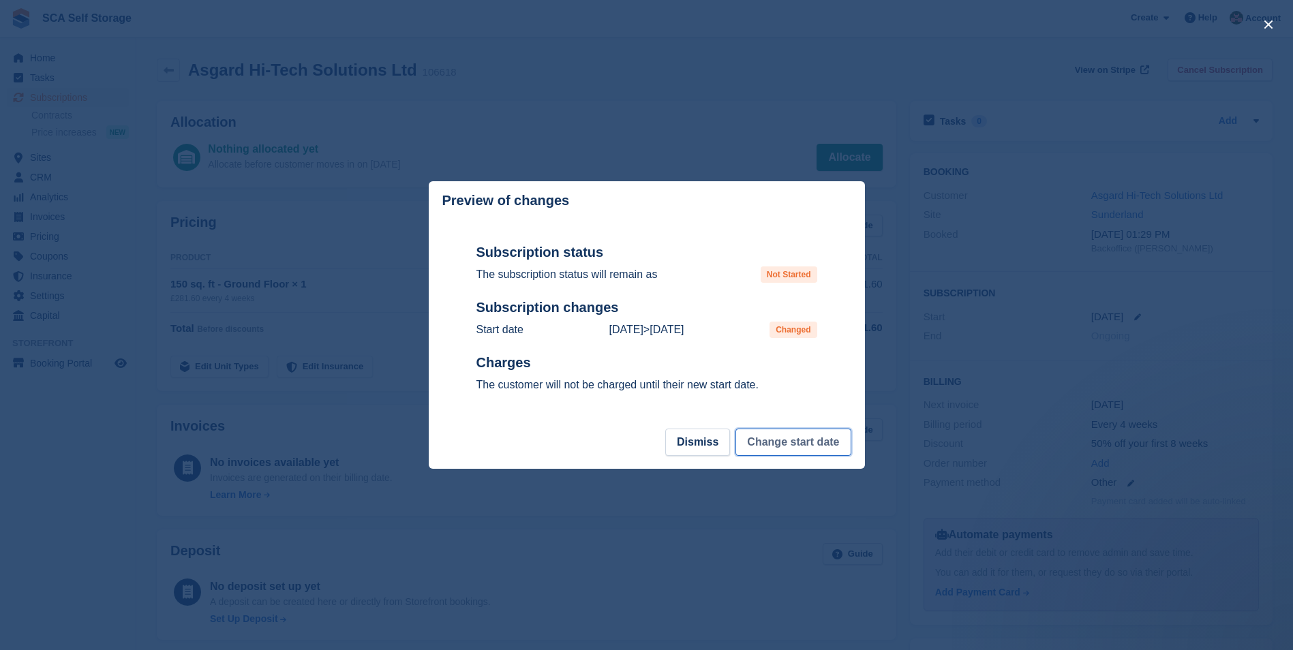
click at [780, 446] on button "Change start date" at bounding box center [792, 442] width 115 height 27
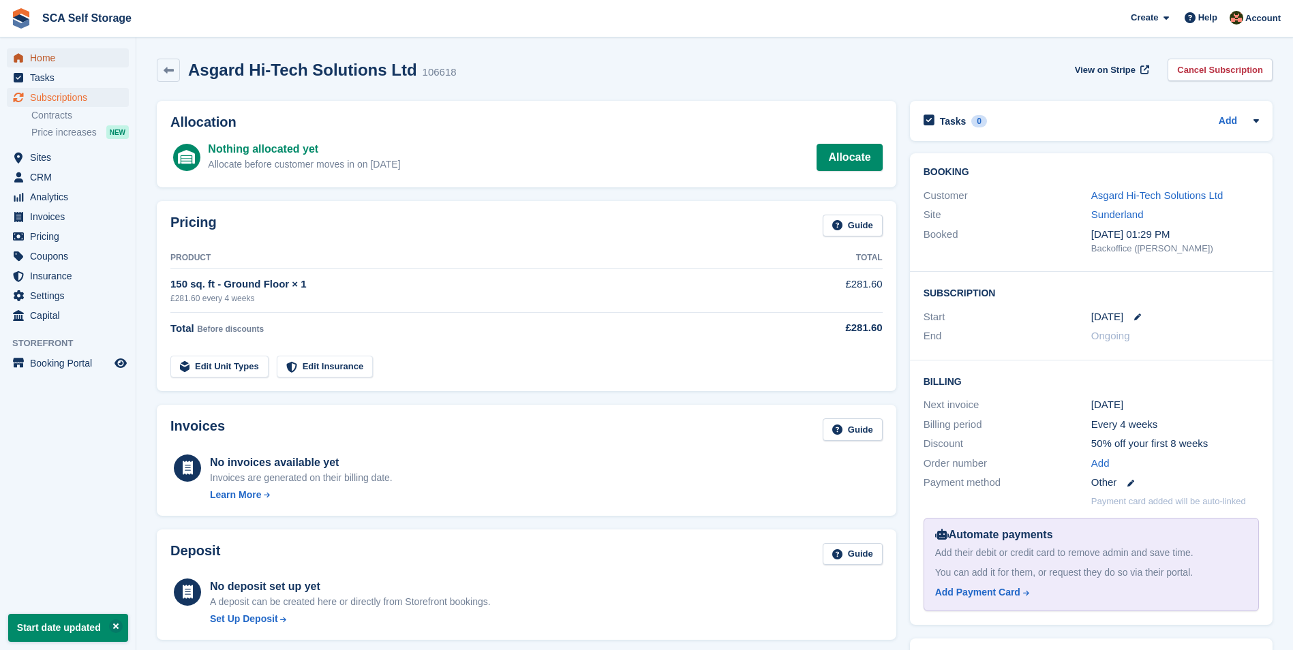
click at [47, 50] on span "Home" at bounding box center [71, 57] width 82 height 19
